Goal: Information Seeking & Learning: Learn about a topic

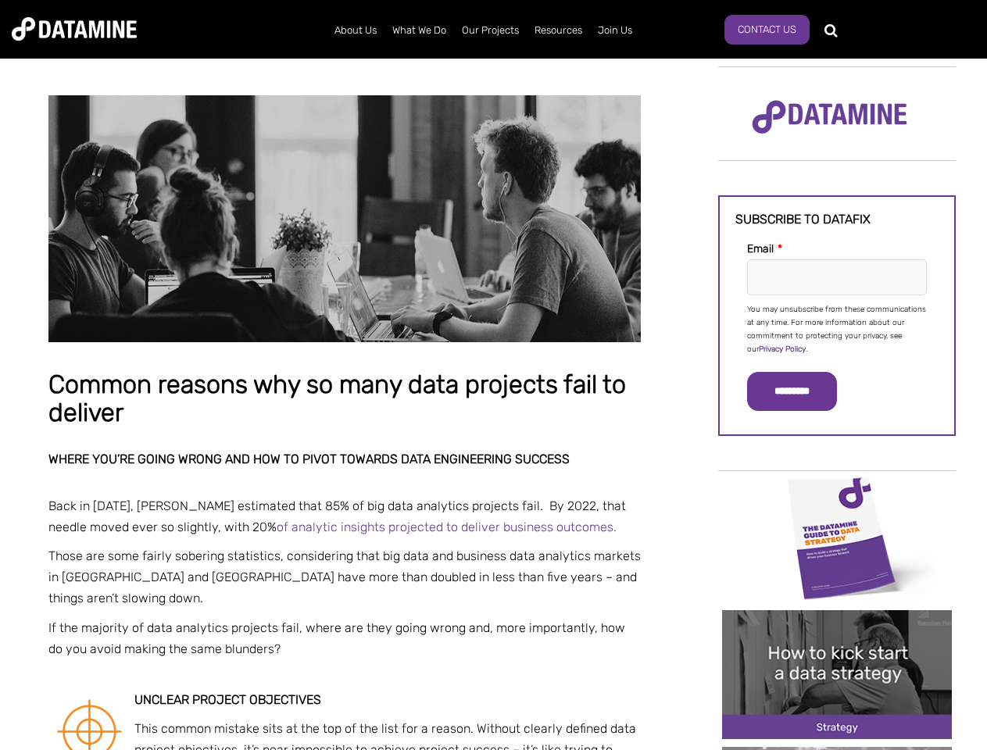
click at [837, 328] on p "You may unsubscribe from these communications at any time. For more information…" at bounding box center [837, 329] width 180 height 53
click at [801, 392] on input "*********" at bounding box center [792, 391] width 90 height 39
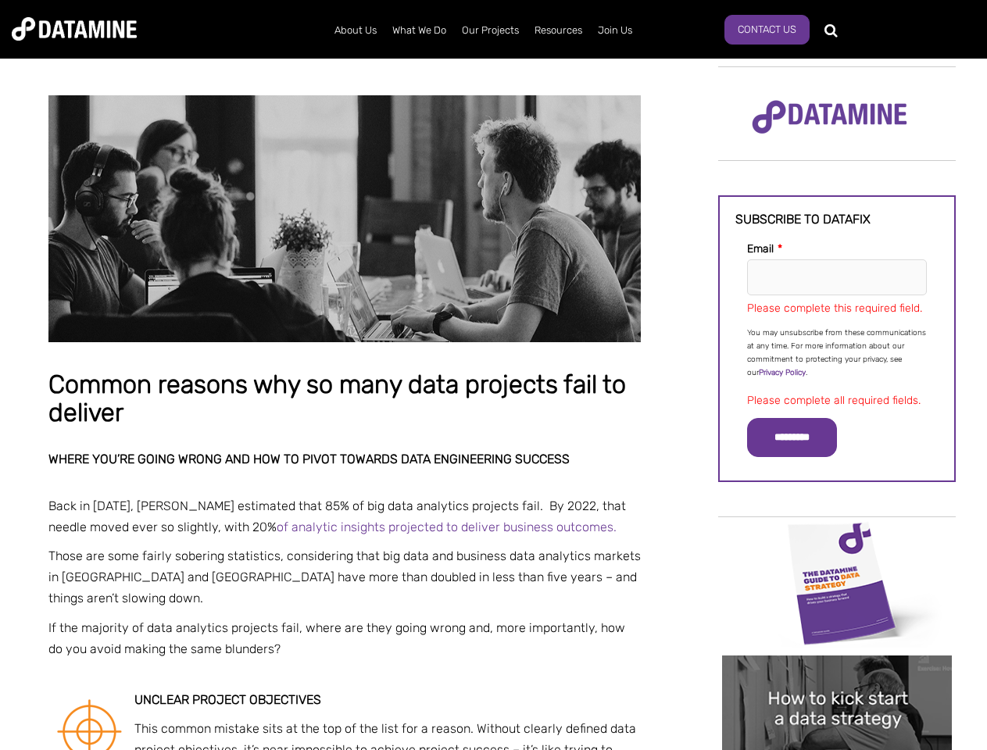
click at [837, 537] on img "Image grid with {{ image_count }} images." at bounding box center [837, 583] width 230 height 129
click at [837, 537] on div "✕" at bounding box center [493, 375] width 987 height 750
click at [837, 675] on div "✕" at bounding box center [493, 375] width 987 height 750
click at [837, 675] on img "Image grid with {{ image_count }} images." at bounding box center [837, 720] width 230 height 129
click at [837, 749] on div "✕" at bounding box center [493, 375] width 987 height 750
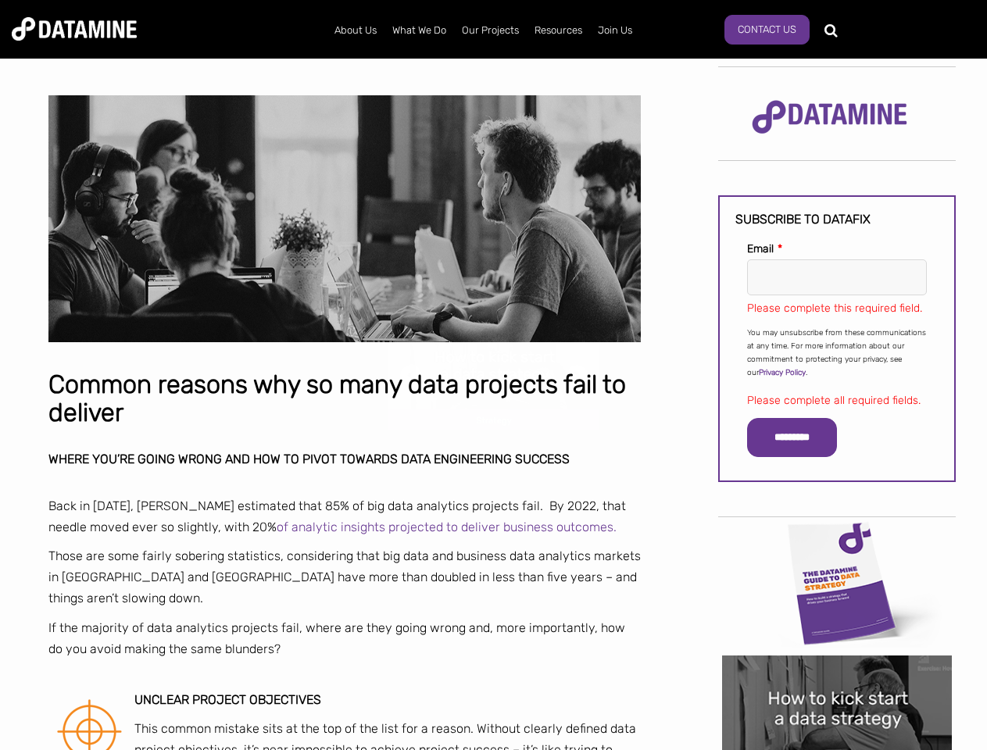
click at [837, 749] on div "✕" at bounding box center [493, 375] width 987 height 750
